Goal: Navigation & Orientation: Find specific page/section

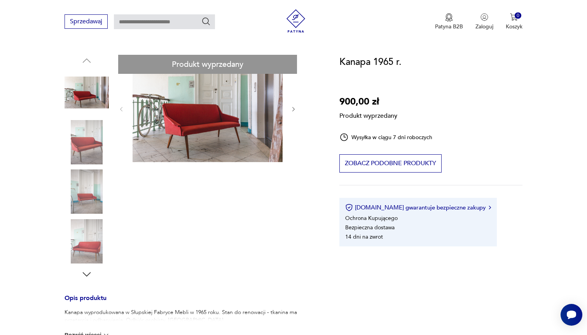
click at [293, 111] on div "Produkt wyprzedany Opis produktu Kanapa wyprodukowana w Słupskiej Fabryce Mebli…" at bounding box center [192, 282] width 256 height 455
click at [294, 109] on div "Produkt wyprzedany Opis produktu Kanapa wyprodukowana w Słupskiej Fabryce Mebli…" at bounding box center [192, 282] width 256 height 455
click at [207, 138] on div "Produkt wyprzedany Opis produktu Kanapa wyprodukowana w Słupskiej Fabryce Mebli…" at bounding box center [192, 282] width 256 height 455
click at [92, 225] on div "Produkt wyprzedany Opis produktu Kanapa wyprodukowana w Słupskiej Fabryce Mebli…" at bounding box center [192, 282] width 256 height 455
click at [92, 209] on div "Produkt wyprzedany Opis produktu Kanapa wyprodukowana w Słupskiej Fabryce Mebli…" at bounding box center [192, 282] width 256 height 455
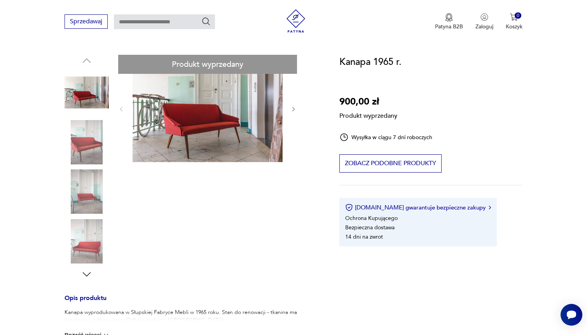
click at [100, 146] on div "Produkt wyprzedany Opis produktu Kanapa wyprodukowana w Słupskiej Fabryce Mebli…" at bounding box center [192, 282] width 256 height 455
click at [96, 258] on div "Produkt wyprzedany Opis produktu Kanapa wyprodukowana w Słupskiej Fabryce Mebli…" at bounding box center [192, 282] width 256 height 455
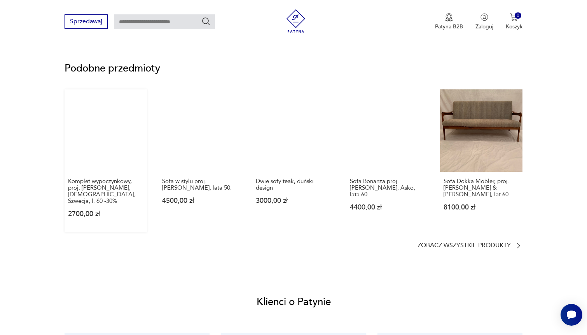
scroll to position [557, 0]
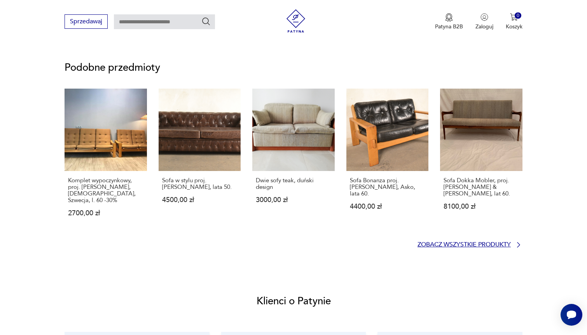
click at [442, 242] on p "Zobacz wszystkie produkty" at bounding box center [463, 244] width 93 height 5
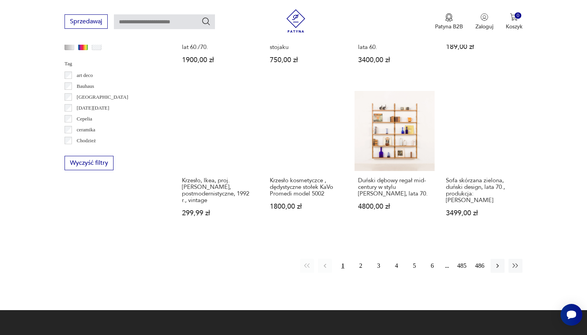
scroll to position [725, 0]
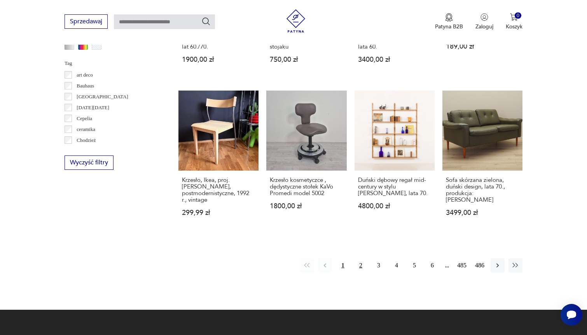
click at [361, 266] on button "2" at bounding box center [361, 265] width 14 height 14
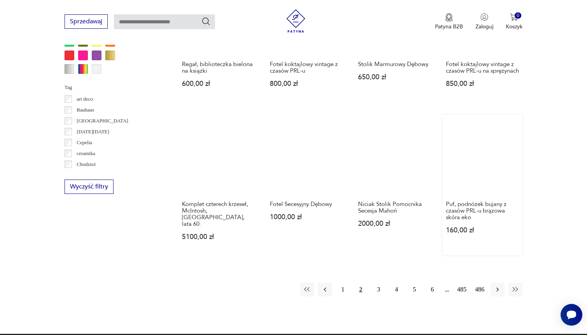
scroll to position [702, 0]
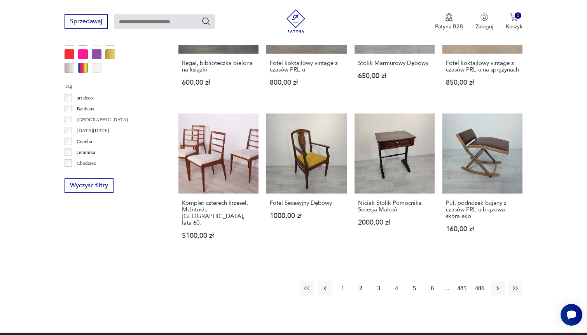
click at [382, 289] on button "3" at bounding box center [378, 288] width 14 height 14
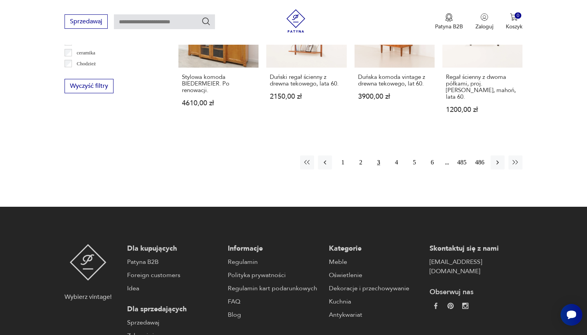
scroll to position [803, 0]
